Goal: Task Accomplishment & Management: Manage account settings

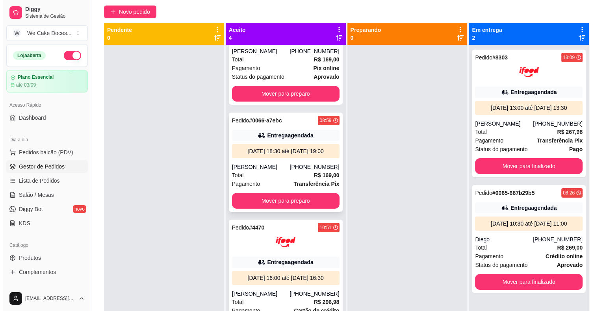
scroll to position [52, 0]
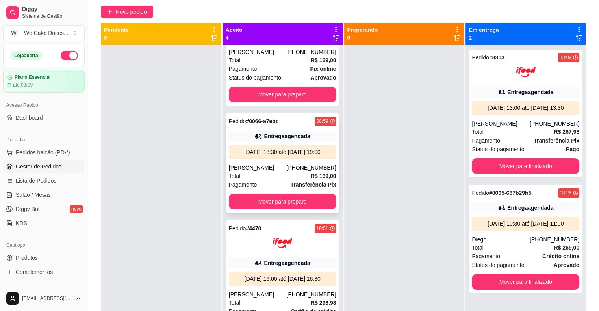
click at [270, 172] on div "[PERSON_NAME]" at bounding box center [258, 168] width 58 height 8
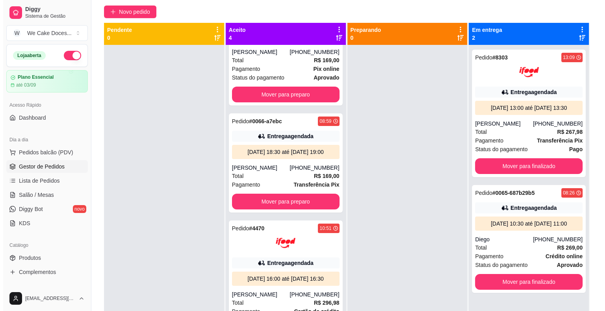
scroll to position [202, 0]
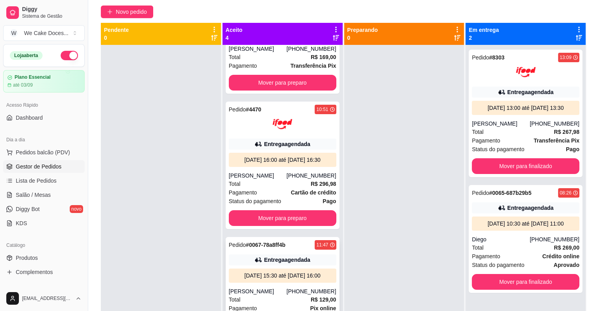
click at [263, 283] on div "Pedido # 0067-78a8ff4b 11:47 Entrega agendada [DATE] 15:30 até [DATE] 16:00 [PE…" at bounding box center [283, 291] width 114 height 108
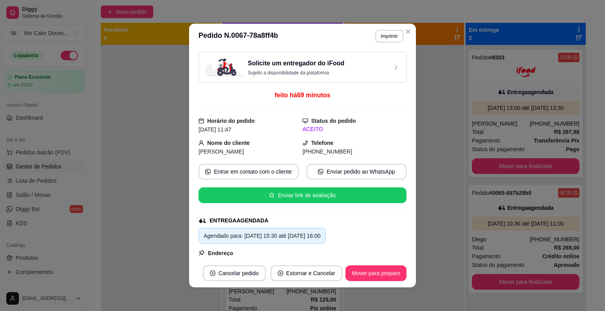
click at [356, 76] on div "Solicite um entregador do iFood Sujeito a disponibilidade da plataforma" at bounding box center [302, 67] width 208 height 31
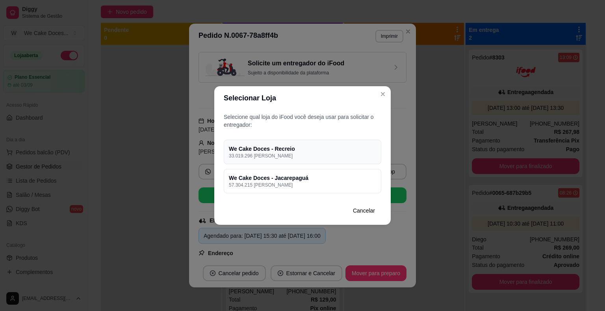
click at [332, 150] on h4 "We Cake Doces - Recreio" at bounding box center [302, 149] width 147 height 8
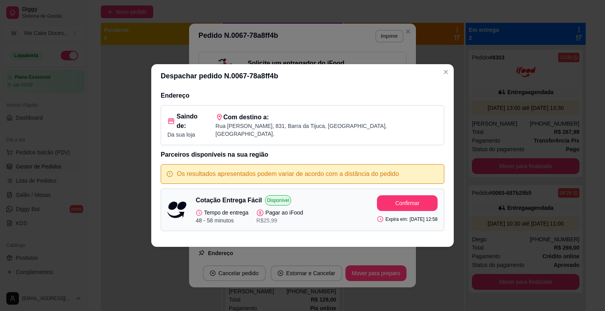
click at [515, 80] on div "Despachar pedido N. 0067-78a8ff4b Endereço Saindo de: Da sua loja Com destino a…" at bounding box center [302, 155] width 605 height 311
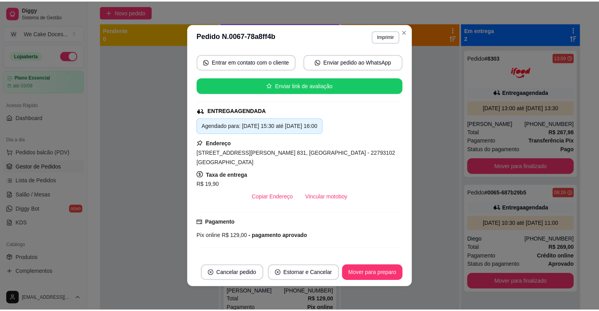
scroll to position [0, 0]
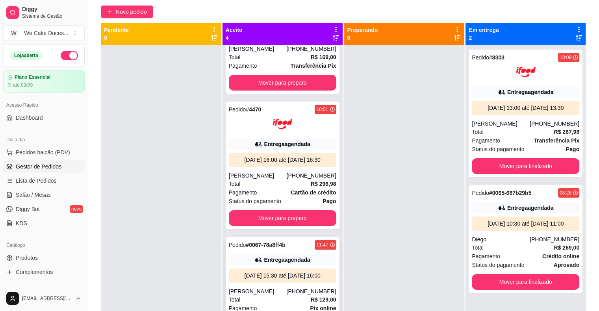
click at [289, 243] on div "Pedido # 0067-78a8ff4b 11:47 Entrega agendada [DATE] 15:30 até [DATE] 16:00 [PE…" at bounding box center [283, 291] width 114 height 108
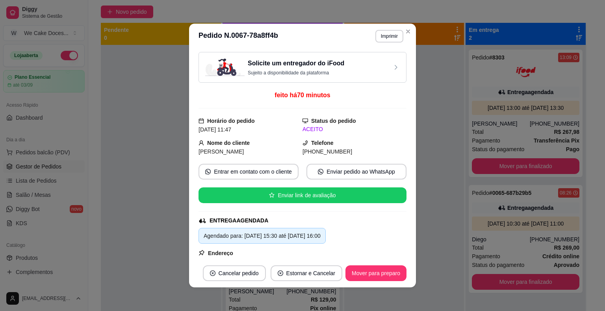
click at [392, 64] on icon at bounding box center [396, 67] width 8 height 8
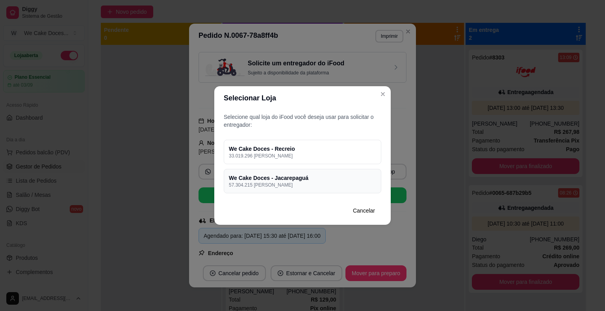
click at [341, 188] on div "We Cake Doces - Jacarepaguá 57.304.215 [PERSON_NAME]" at bounding box center [302, 181] width 157 height 24
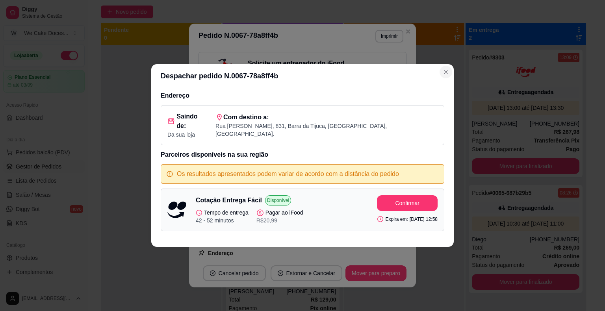
click at [447, 74] on icon "Close" at bounding box center [445, 71] width 3 height 3
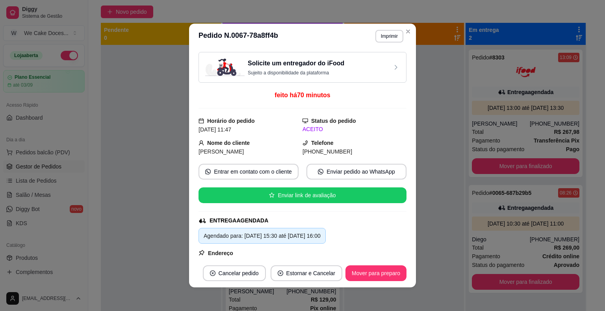
click at [378, 72] on div "Solicite um entregador do iFood Sujeito a disponibilidade da plataforma" at bounding box center [302, 67] width 194 height 17
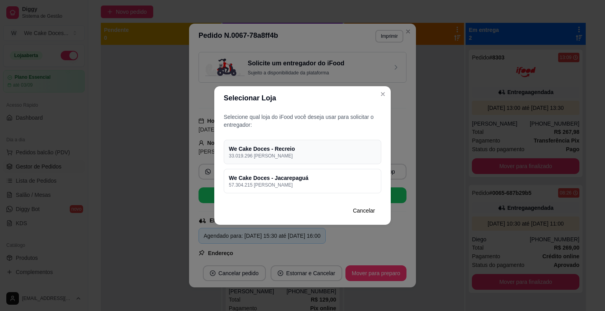
click at [329, 152] on h4 "We Cake Doces - Recreio" at bounding box center [302, 149] width 147 height 8
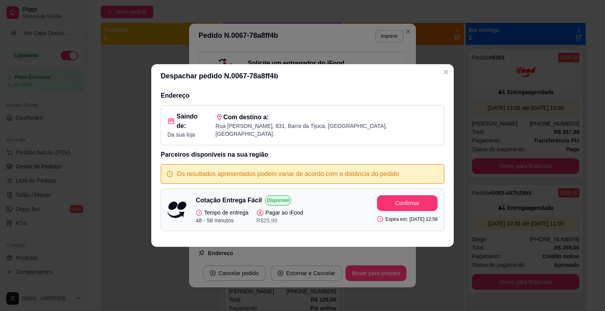
click at [459, 94] on div "Despachar pedido N. 0067-78a8ff4b Endereço Saindo de: Da sua loja Com destino a…" at bounding box center [302, 155] width 605 height 311
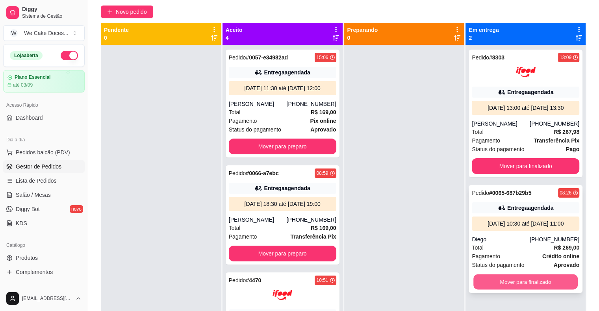
click at [516, 281] on button "Mover para finalizado" at bounding box center [525, 281] width 104 height 15
